Goal: Entertainment & Leisure: Consume media (video, audio)

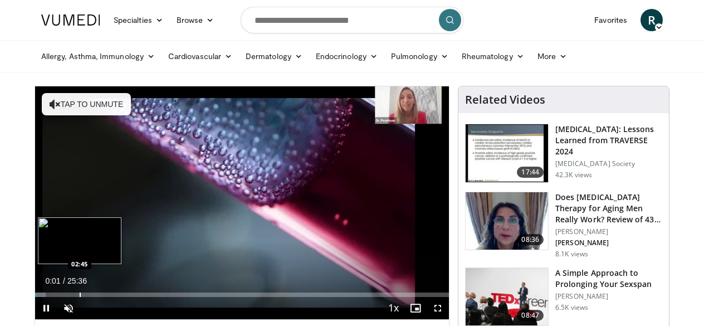
click at [80, 294] on div "Progress Bar" at bounding box center [80, 295] width 1 height 4
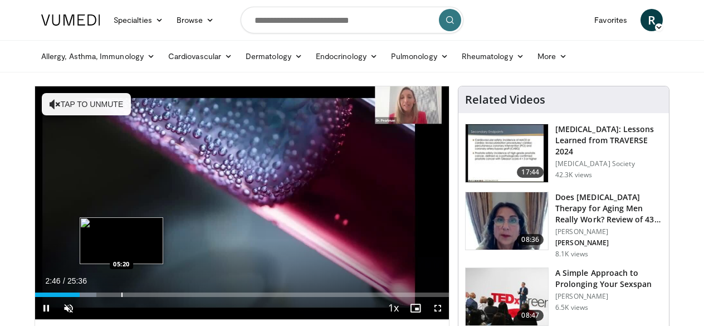
click at [121, 294] on div "Progress Bar" at bounding box center [121, 295] width 1 height 4
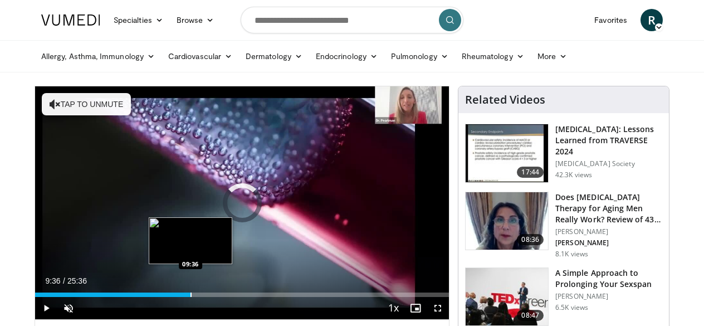
click at [191, 295] on div "Progress Bar" at bounding box center [191, 295] width 1 height 4
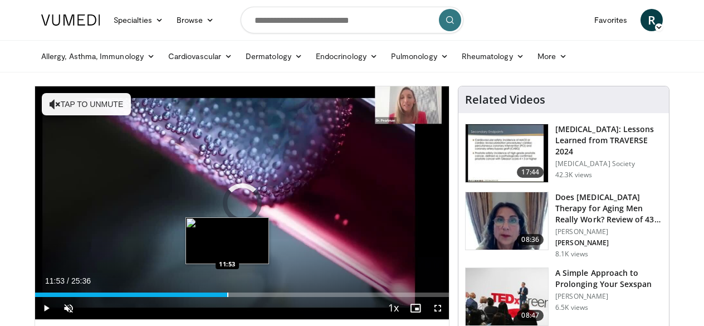
click at [227, 296] on div "Progress Bar" at bounding box center [227, 295] width 1 height 4
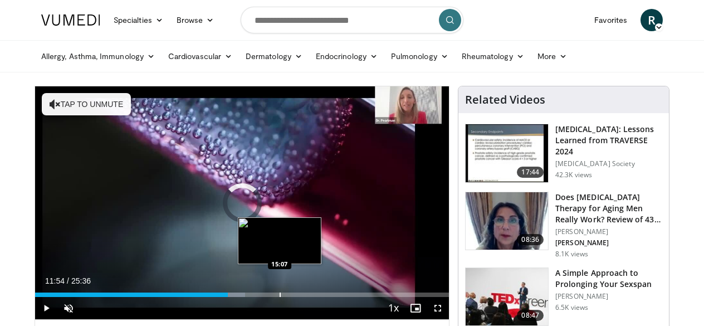
click at [280, 294] on div "Progress Bar" at bounding box center [280, 295] width 1 height 4
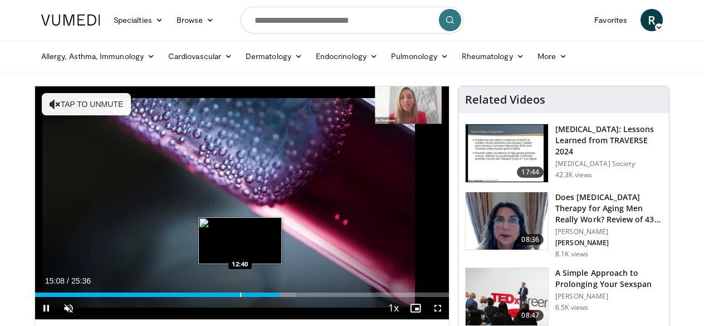
click at [240, 293] on div "Progress Bar" at bounding box center [240, 295] width 1 height 4
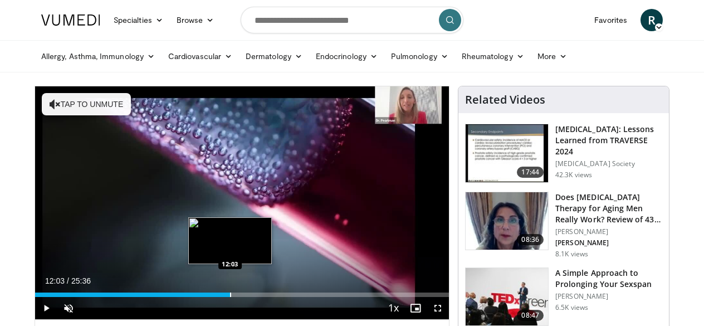
click at [230, 293] on div "Progress Bar" at bounding box center [230, 295] width 1 height 4
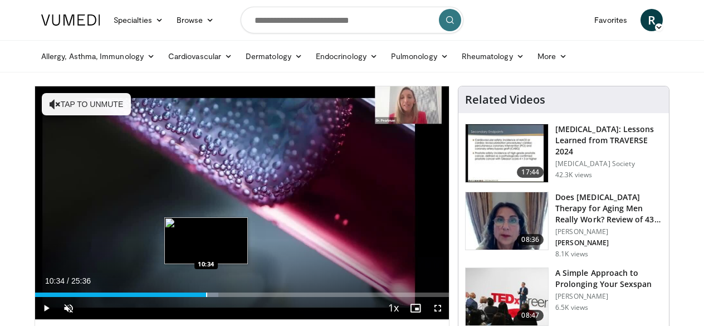
click at [206, 289] on div "Loaded : 44.27% 12:04 10:34" at bounding box center [242, 291] width 414 height 11
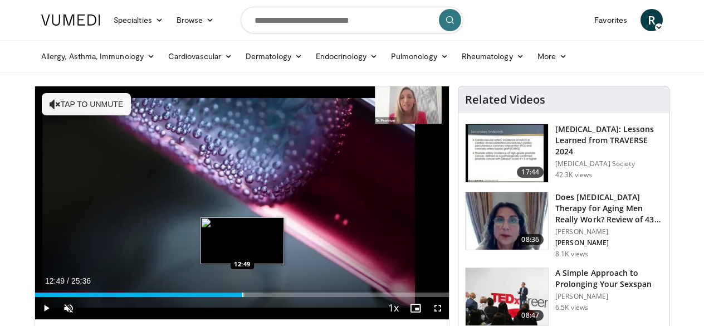
click at [242, 294] on div "Progress Bar" at bounding box center [242, 295] width 1 height 4
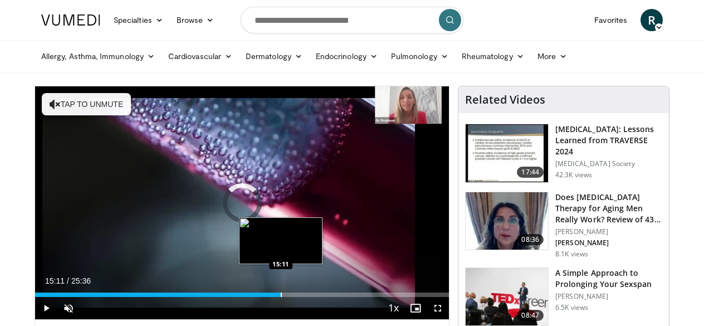
click at [281, 294] on div "Progress Bar" at bounding box center [281, 295] width 1 height 4
click at [275, 295] on div "Progress Bar" at bounding box center [275, 295] width 1 height 4
click at [268, 295] on div "Progress Bar" at bounding box center [268, 295] width 1 height 4
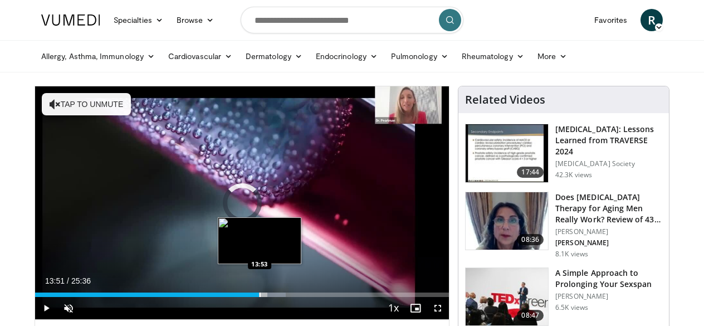
click at [259, 294] on div "Loaded : 60.54% 14:25 13:53" at bounding box center [242, 295] width 414 height 4
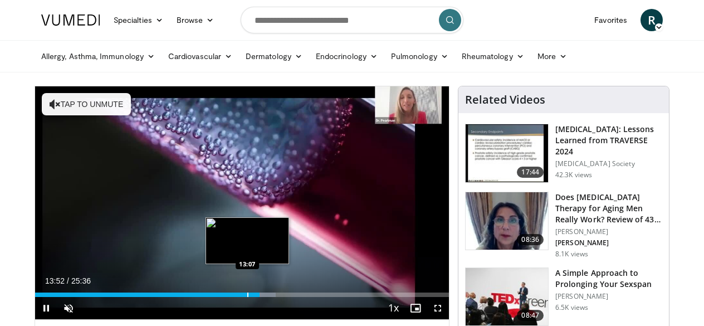
click at [247, 293] on div "Progress Bar" at bounding box center [247, 295] width 1 height 4
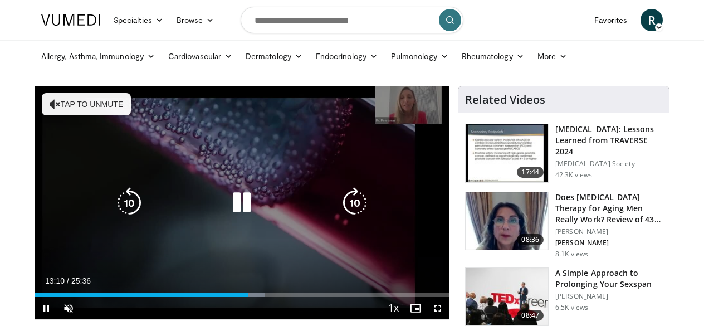
click at [240, 207] on icon "Video Player" at bounding box center [241, 202] width 31 height 31
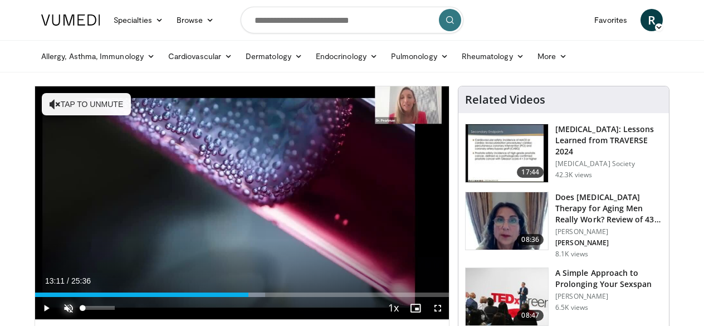
click at [68, 308] on span "Video Player" at bounding box center [68, 308] width 22 height 22
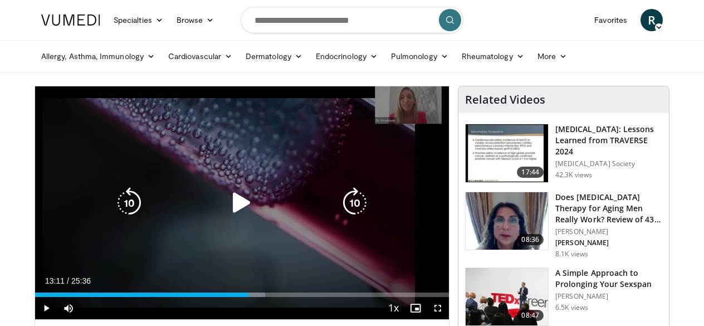
click at [231, 201] on icon "Video Player" at bounding box center [241, 202] width 31 height 31
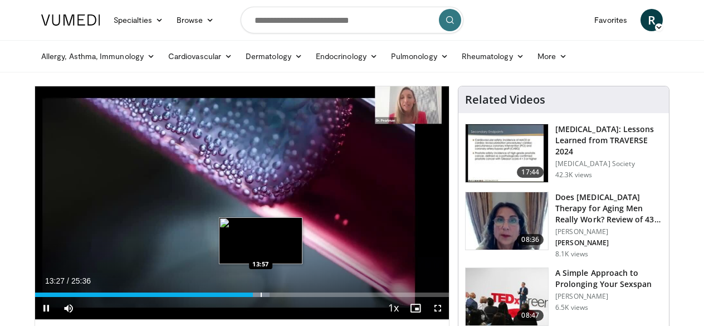
click at [261, 294] on div "Progress Bar" at bounding box center [261, 295] width 1 height 4
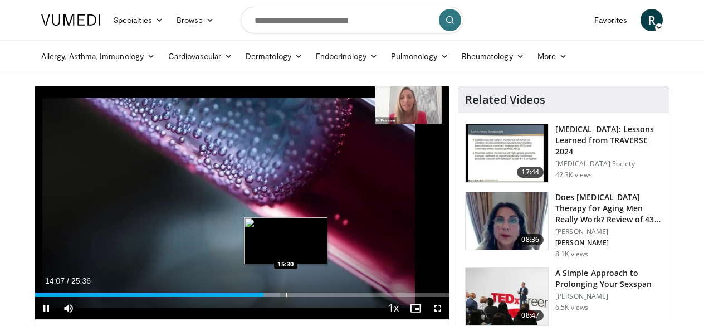
click at [286, 294] on div "Progress Bar" at bounding box center [286, 295] width 1 height 4
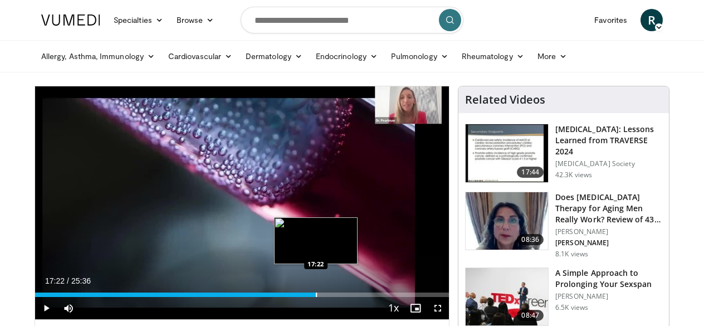
click at [316, 290] on div "Loaded : 68.35% 17:22 17:22" at bounding box center [242, 291] width 414 height 11
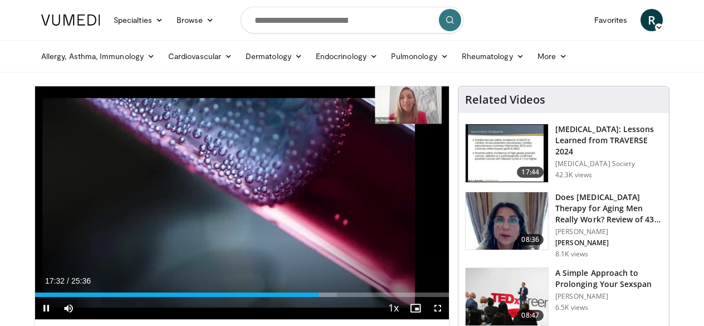
click at [343, 297] on div "Current Time 17:32 / Duration 25:36 Pause Skip Backward Skip Forward Mute 98% L…" at bounding box center [242, 308] width 414 height 22
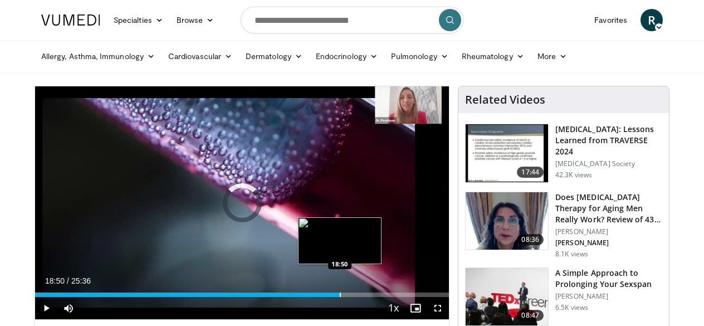
click at [340, 293] on div "Progress Bar" at bounding box center [340, 295] width 1 height 4
click at [341, 294] on div "Progress Bar" at bounding box center [341, 295] width 1 height 4
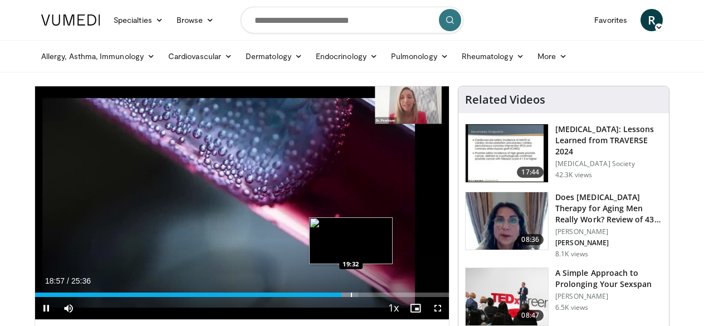
click at [351, 293] on div "Progress Bar" at bounding box center [351, 295] width 1 height 4
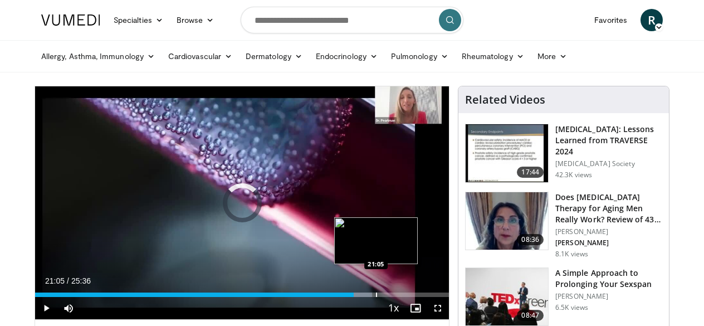
click at [376, 295] on div "Progress Bar" at bounding box center [376, 295] width 1 height 4
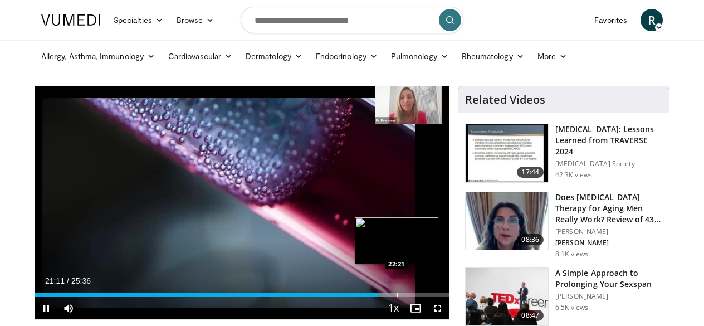
click at [396, 294] on div "Progress Bar" at bounding box center [385, 295] width 21 height 4
click at [412, 293] on div "Progress Bar" at bounding box center [412, 295] width 1 height 4
click at [429, 294] on div "Progress Bar" at bounding box center [429, 295] width 1 height 4
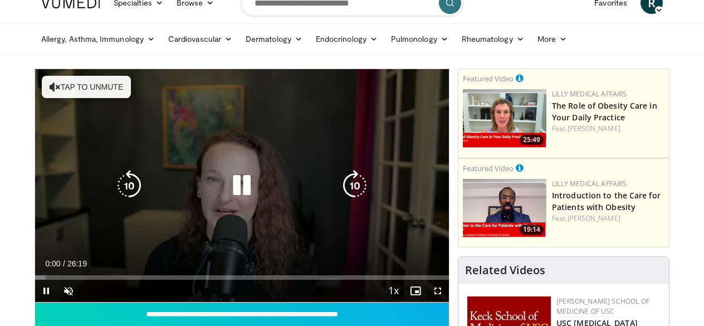
scroll to position [21, 0]
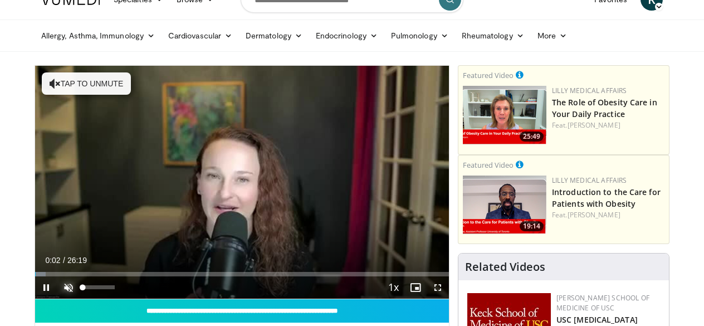
click at [68, 286] on span "Video Player" at bounding box center [68, 287] width 22 height 22
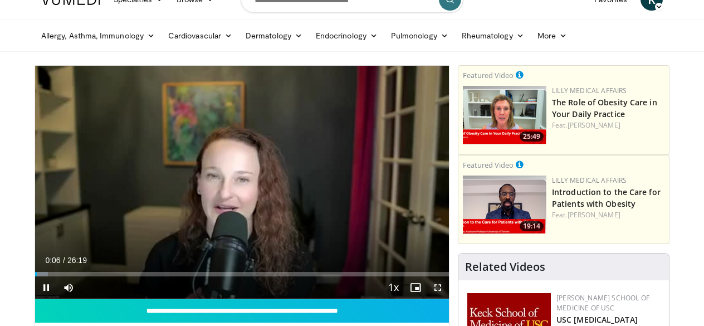
click at [439, 286] on span "Video Player" at bounding box center [438, 287] width 22 height 22
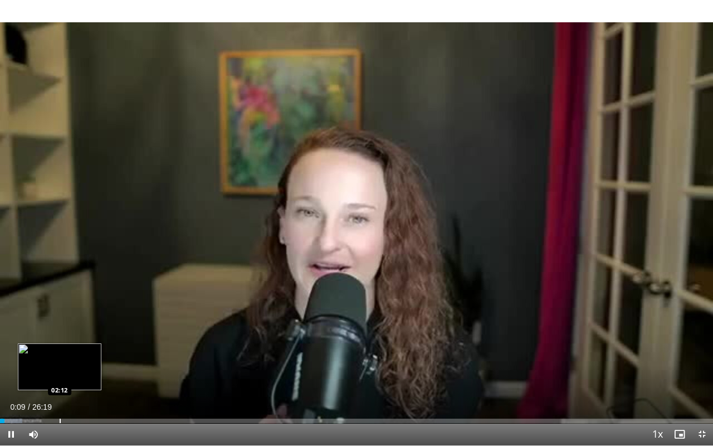
click at [60, 325] on div "Progress Bar" at bounding box center [60, 421] width 1 height 4
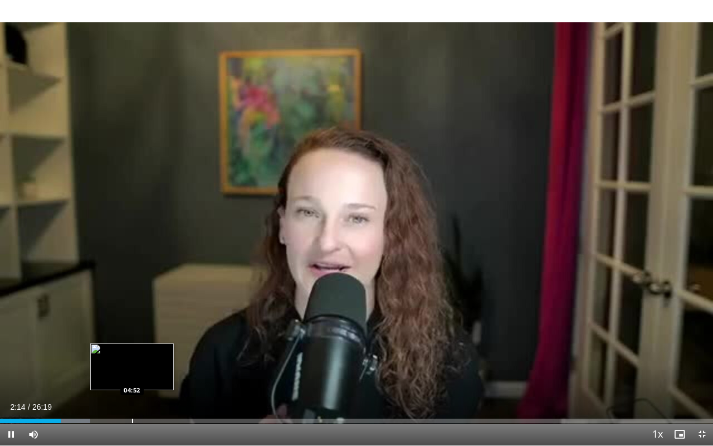
click at [132, 325] on div "Loaded : 12.64% 02:14 04:52" at bounding box center [356, 417] width 713 height 11
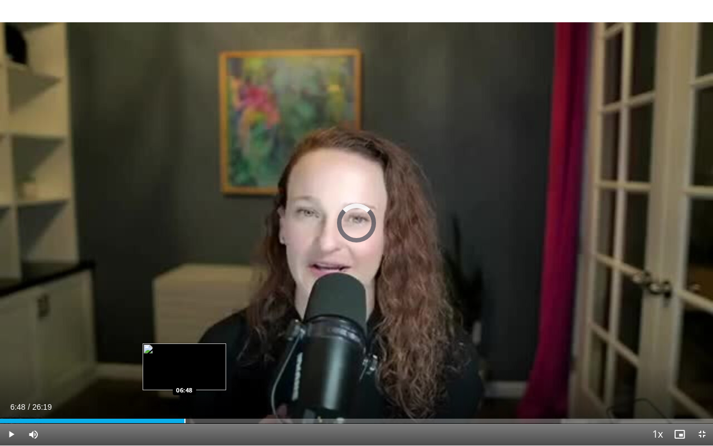
click at [184, 325] on div "Loaded : 0.00% 06:48 06:48" at bounding box center [356, 417] width 713 height 11
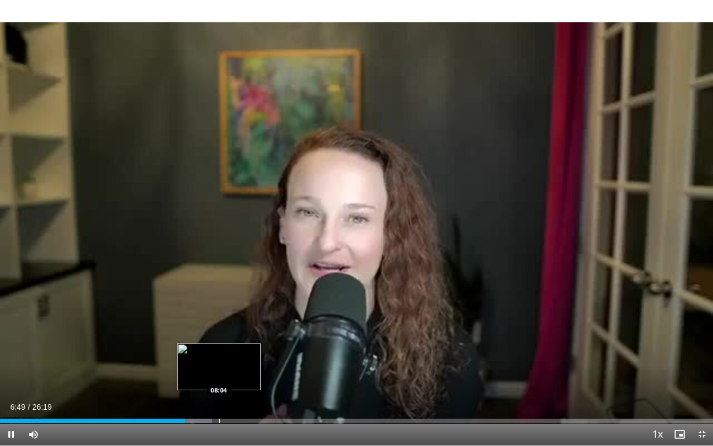
click at [218, 325] on div "Loaded : 29.76% 06:49 08:04" at bounding box center [356, 421] width 713 height 4
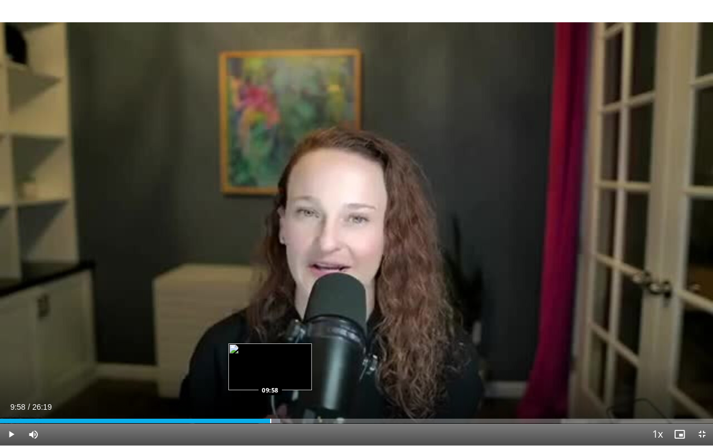
click at [270, 325] on div "Loaded : 39.26% 09:58 09:58" at bounding box center [356, 417] width 713 height 11
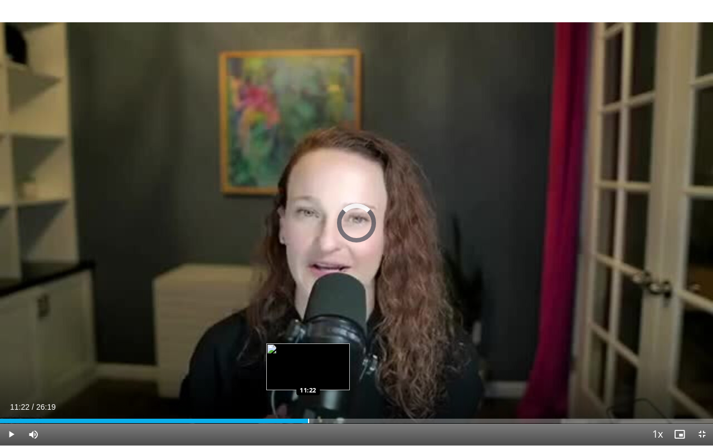
click at [308, 325] on div "Loaded : 42.99% 11:22 11:22" at bounding box center [356, 417] width 713 height 11
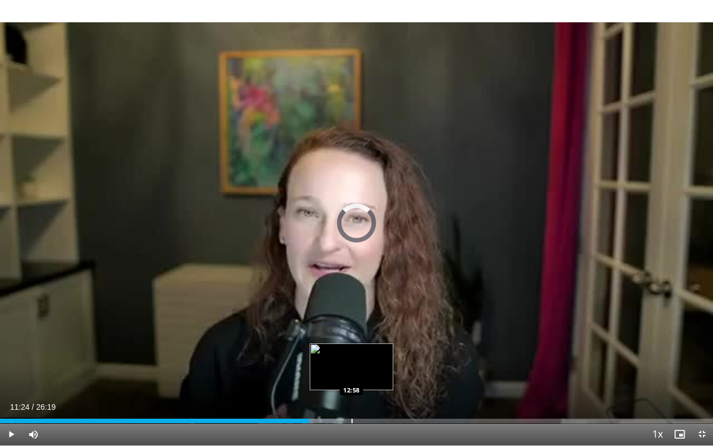
click at [352, 325] on div "Loaded : 47.42% 11:24 12:58" at bounding box center [356, 417] width 713 height 11
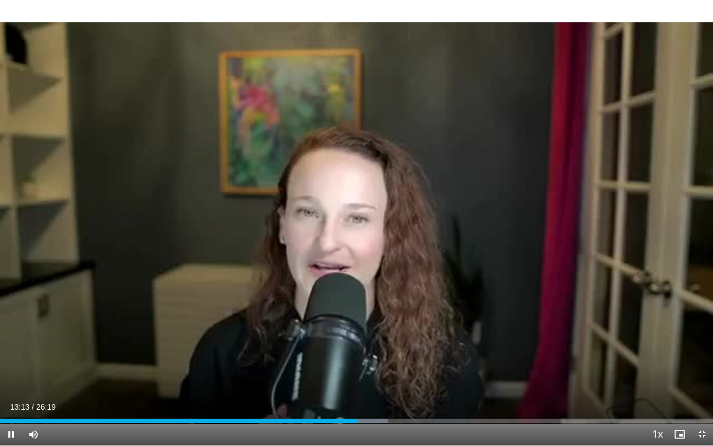
click at [382, 325] on video-js "**********" at bounding box center [356, 223] width 713 height 446
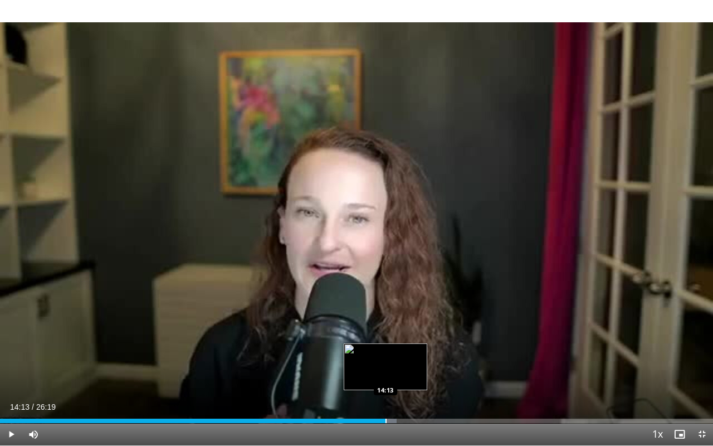
click at [386, 325] on div "Progress Bar" at bounding box center [386, 421] width 1 height 4
click at [407, 325] on div "Progress Bar" at bounding box center [407, 421] width 1 height 4
click at [396, 325] on div "Progress Bar" at bounding box center [396, 421] width 1 height 4
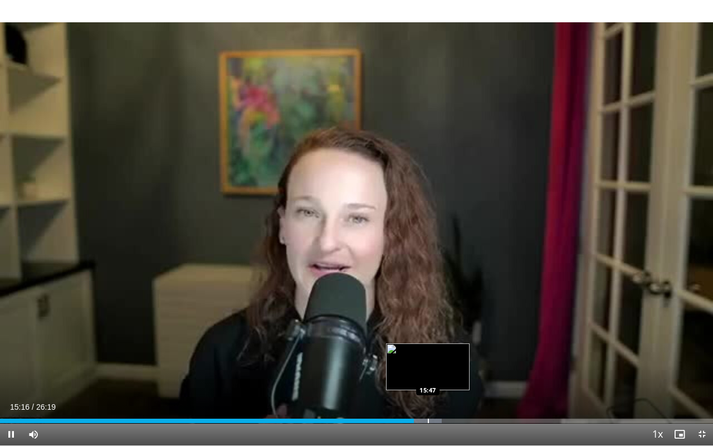
click at [428, 325] on div "Loaded : 61.96% 15:16 15:47" at bounding box center [356, 417] width 713 height 11
click at [446, 325] on div "Progress Bar" at bounding box center [446, 421] width 1 height 4
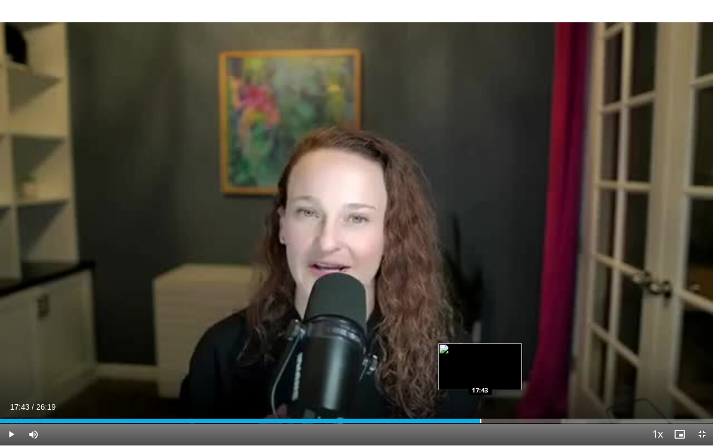
click at [480, 325] on div "Progress Bar" at bounding box center [480, 421] width 1 height 4
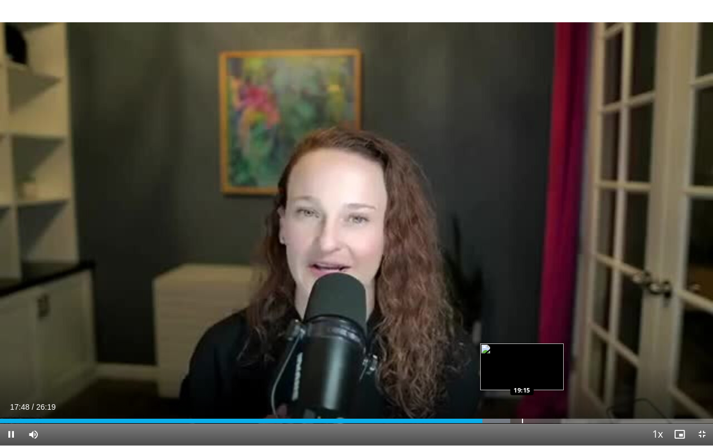
click at [522, 325] on div "10 seconds Tap to unmute" at bounding box center [356, 222] width 713 height 445
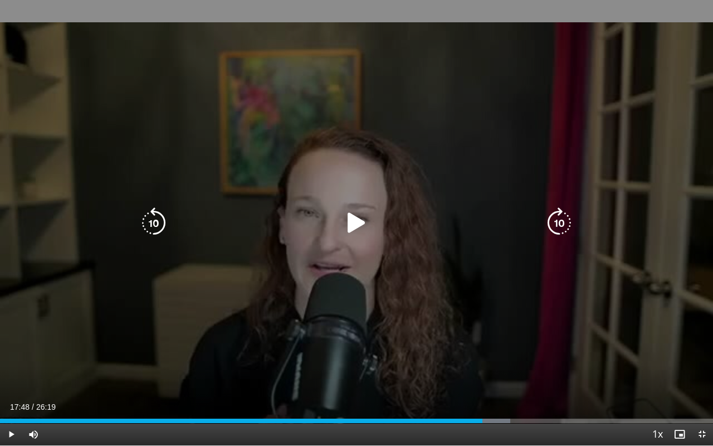
click at [348, 222] on icon "Video Player" at bounding box center [356, 222] width 31 height 31
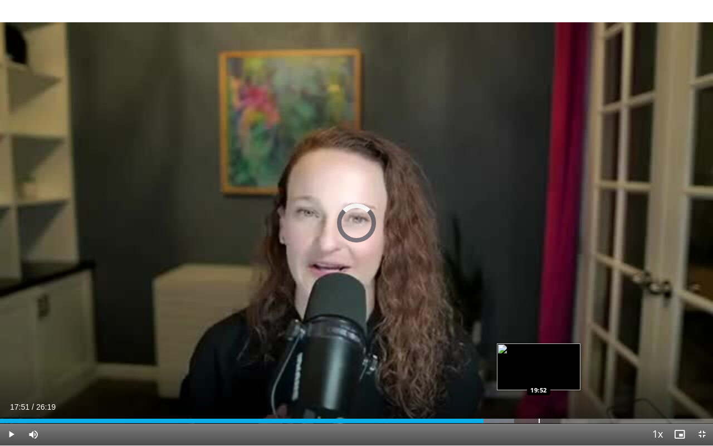
click at [539, 325] on div "Progress Bar" at bounding box center [539, 421] width 1 height 4
click at [534, 325] on div "Progress Bar" at bounding box center [534, 421] width 1 height 4
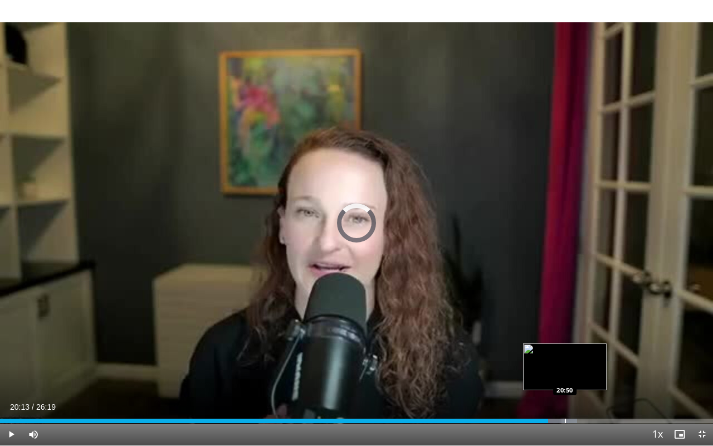
click at [565, 325] on div "Progress Bar" at bounding box center [565, 421] width 1 height 4
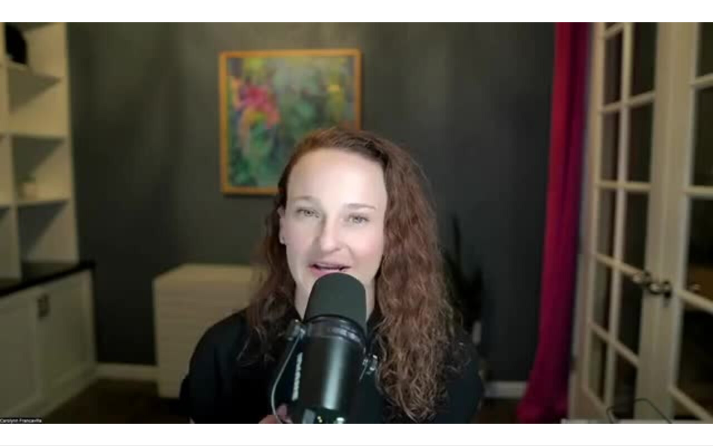
click at [582, 325] on video-js "**********" at bounding box center [356, 223] width 713 height 446
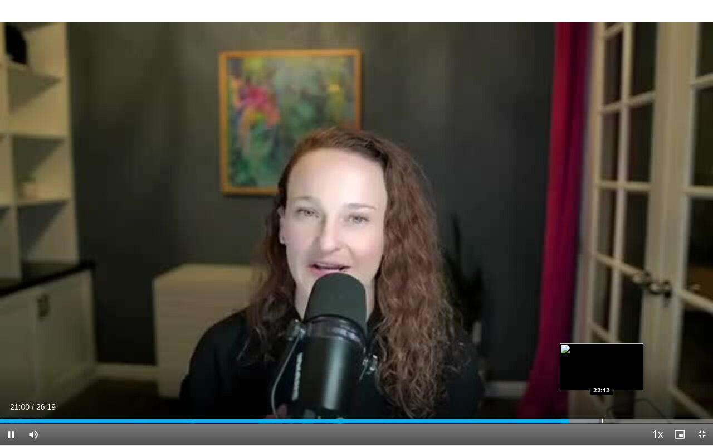
click at [602, 325] on div "Progress Bar" at bounding box center [602, 421] width 1 height 4
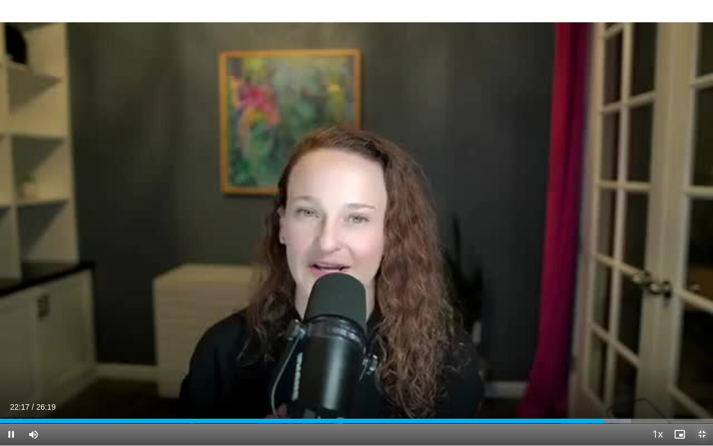
click at [702, 325] on span "Video Player" at bounding box center [702, 434] width 22 height 22
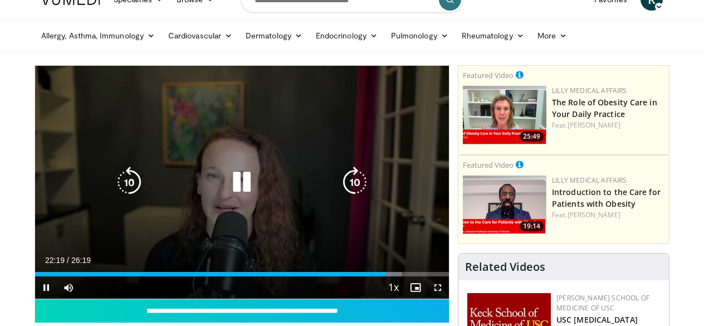
click at [236, 177] on icon "Video Player" at bounding box center [241, 182] width 31 height 31
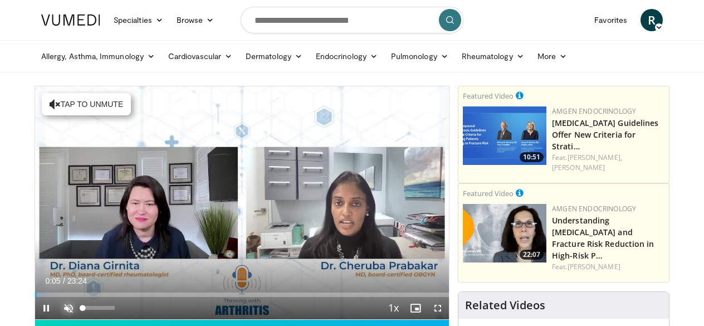
click at [68, 307] on span "Video Player" at bounding box center [68, 308] width 22 height 22
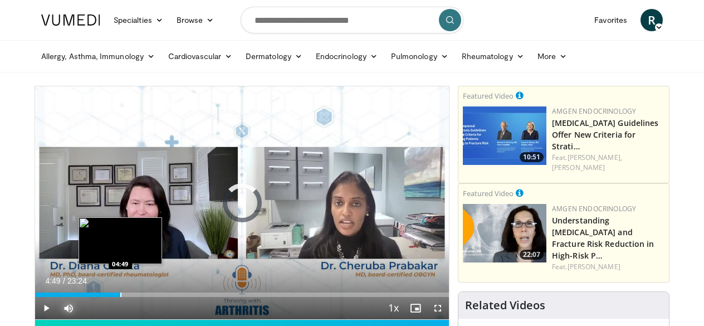
click at [120, 293] on div "Progress Bar" at bounding box center [120, 295] width 1 height 4
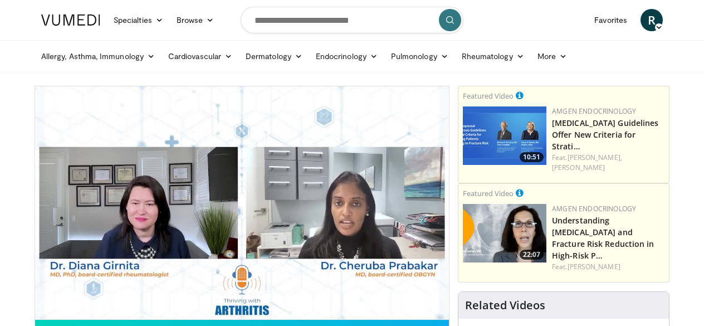
click at [188, 294] on div "Progress Bar" at bounding box center [188, 295] width 1 height 4
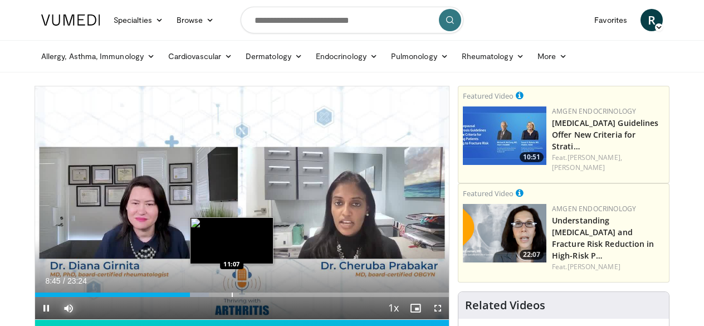
click at [232, 293] on div "Progress Bar" at bounding box center [232, 295] width 1 height 4
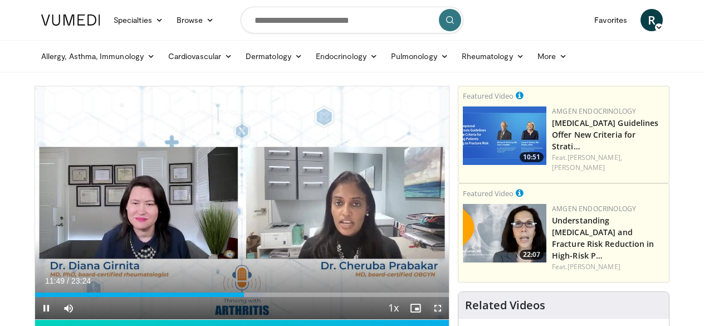
click at [437, 305] on span "Video Player" at bounding box center [438, 308] width 22 height 22
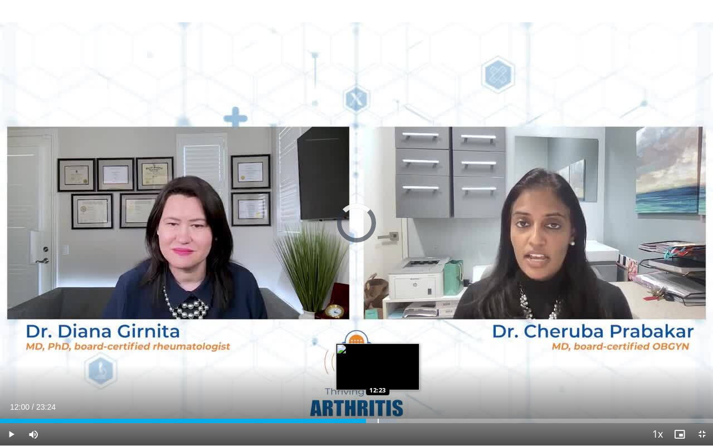
click at [378, 325] on div "Progress Bar" at bounding box center [378, 421] width 1 height 4
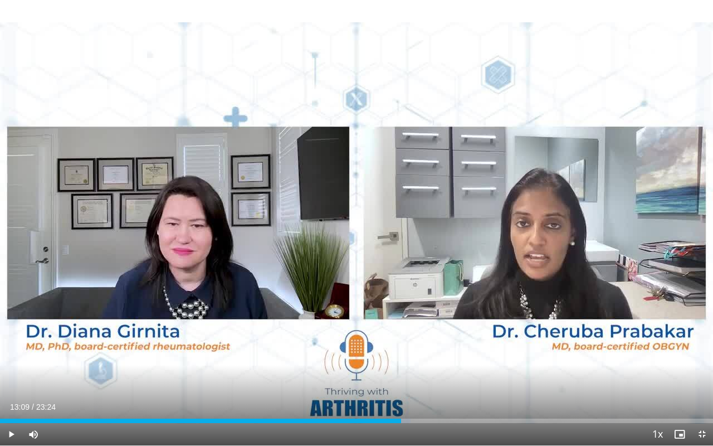
click at [401, 325] on div "Progress Bar" at bounding box center [401, 421] width 1 height 4
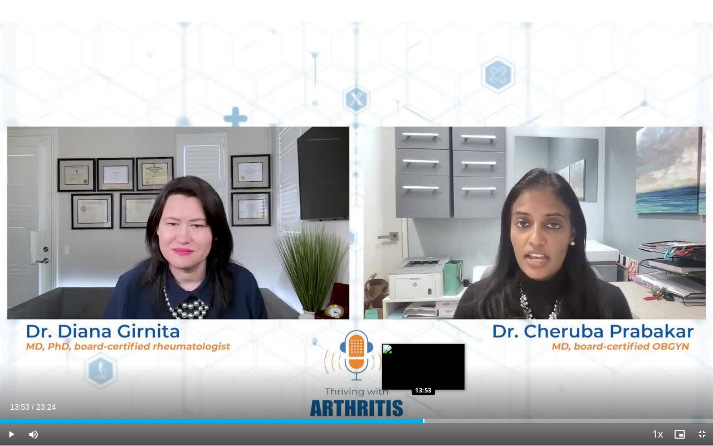
click at [424, 325] on div "Progress Bar" at bounding box center [424, 421] width 1 height 4
click at [446, 325] on div "Progress Bar" at bounding box center [446, 421] width 1 height 4
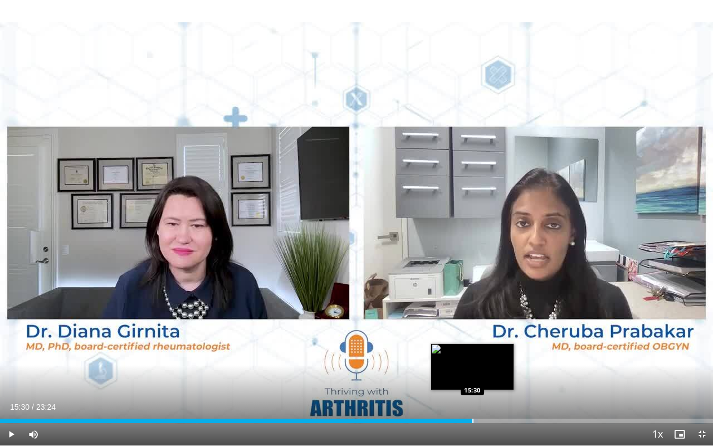
click at [473, 325] on div "Progress Bar" at bounding box center [473, 421] width 1 height 4
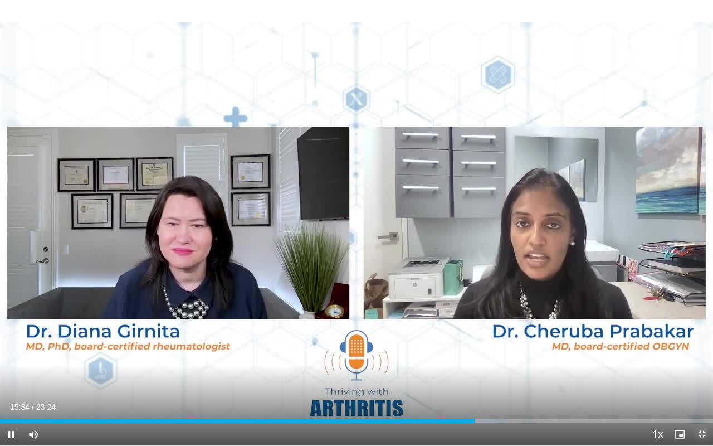
click at [702, 325] on span "Video Player" at bounding box center [702, 434] width 22 height 22
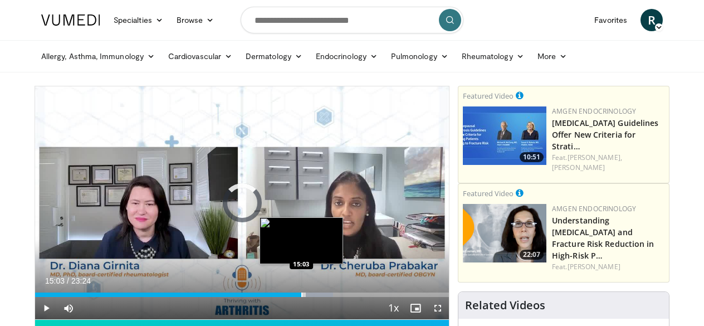
click at [302, 293] on div "Progress Bar" at bounding box center [302, 295] width 1 height 4
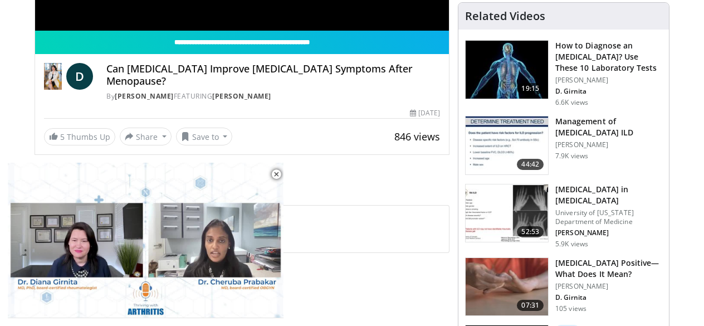
scroll to position [293, 0]
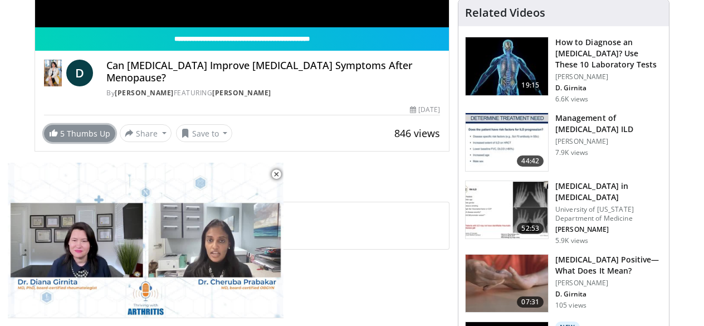
click at [77, 133] on link "5 Thumbs Up" at bounding box center [79, 133] width 71 height 17
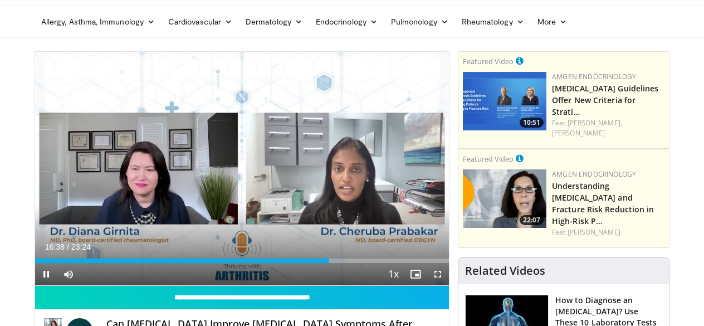
scroll to position [30, 0]
